Goal: Obtain resource: Obtain resource

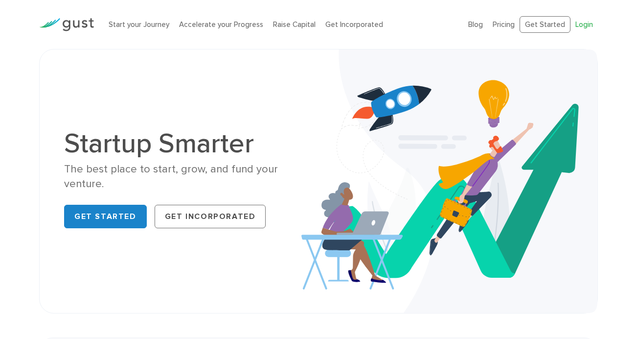
click at [581, 23] on link "Login" at bounding box center [584, 24] width 18 height 9
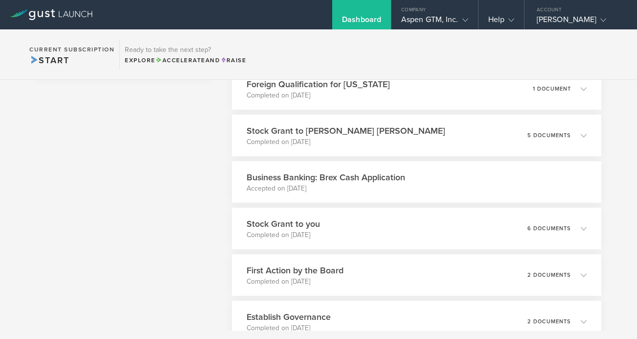
scroll to position [556, 0]
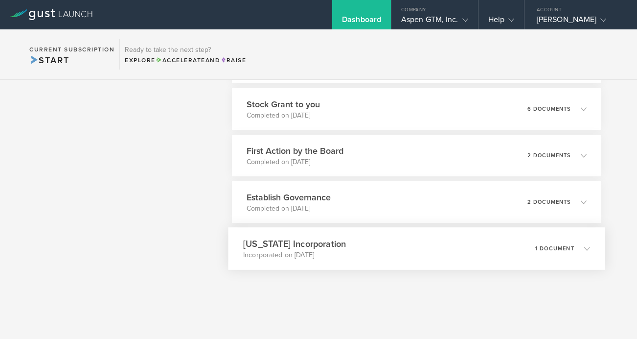
click at [307, 245] on h3 "[US_STATE] Incorporation" at bounding box center [294, 243] width 103 height 13
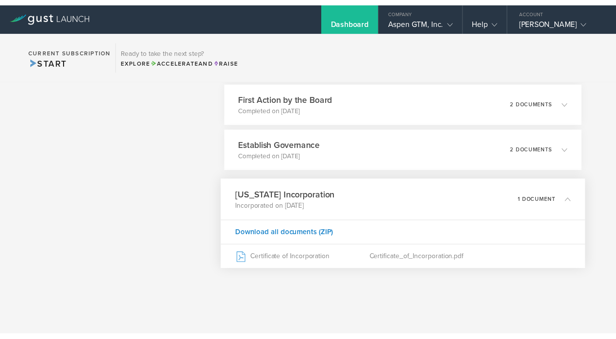
scroll to position [610, 0]
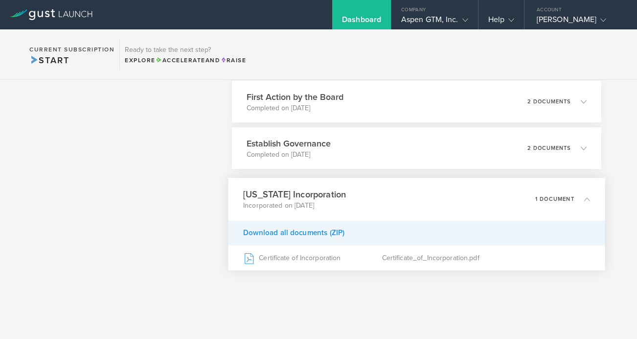
click at [322, 233] on div "Download all documents (ZIP)" at bounding box center [416, 232] width 377 height 25
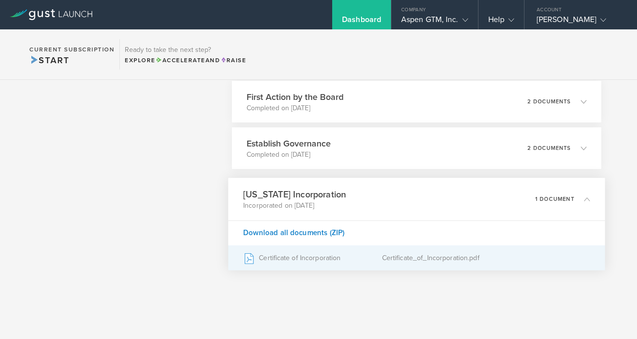
click at [325, 259] on div "Certificate of Incorporation" at bounding box center [312, 258] width 139 height 24
